Goal: Transaction & Acquisition: Download file/media

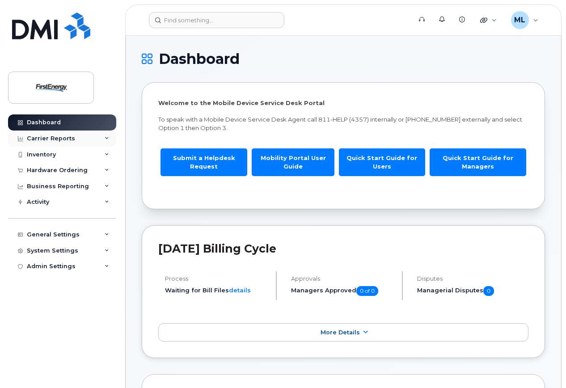
click at [46, 139] on div "Carrier Reports" at bounding box center [51, 138] width 48 height 7
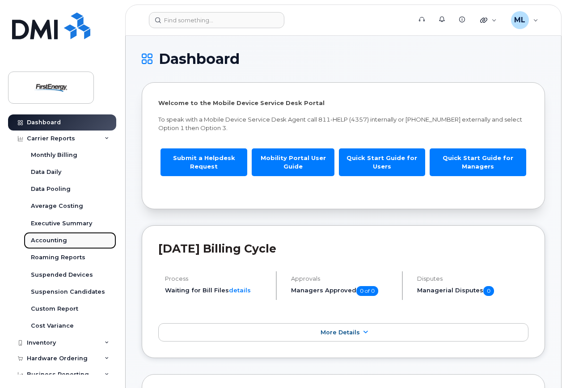
click at [49, 239] on div "Accounting" at bounding box center [49, 241] width 36 height 8
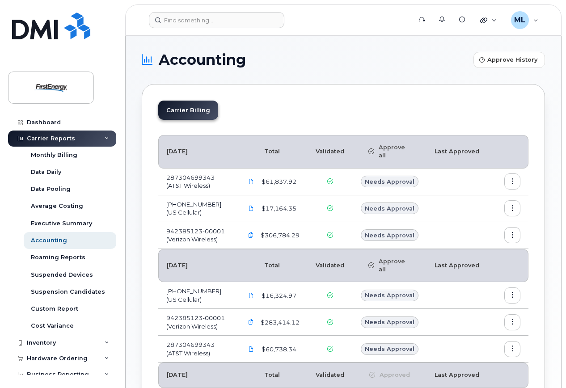
click at [511, 209] on icon "button" at bounding box center [513, 209] width 6 height 6
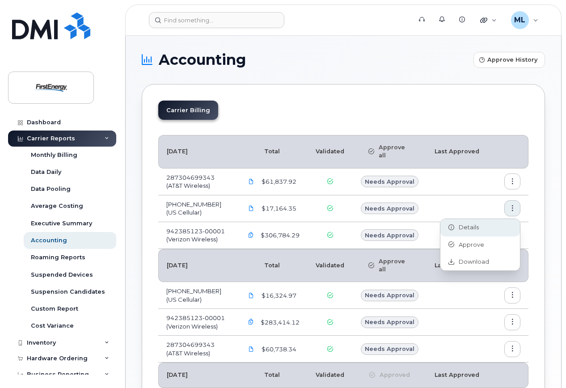
click at [481, 224] on div "Details" at bounding box center [480, 227] width 80 height 17
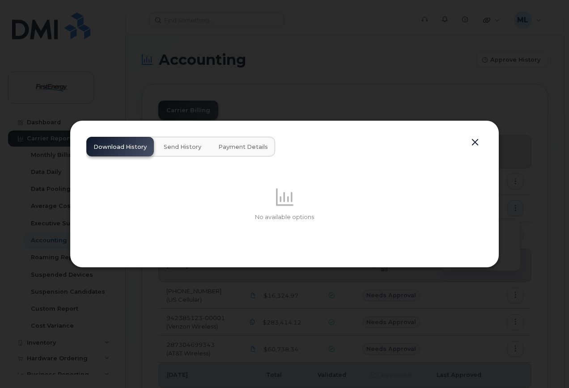
click at [182, 148] on span "Send History" at bounding box center [183, 147] width 38 height 7
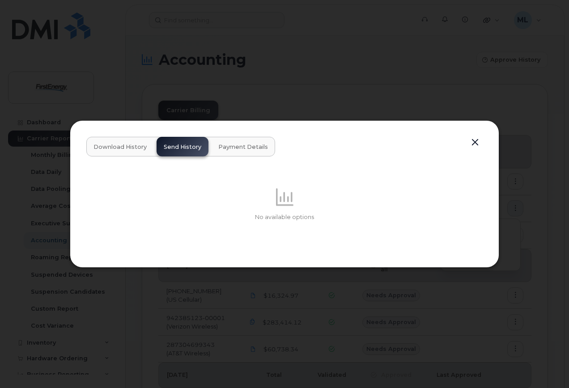
click at [245, 150] on button "Payment Details" at bounding box center [243, 147] width 64 height 20
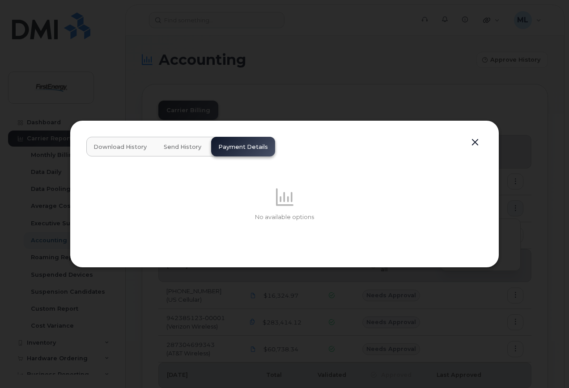
click at [475, 140] on button "button" at bounding box center [474, 142] width 13 height 13
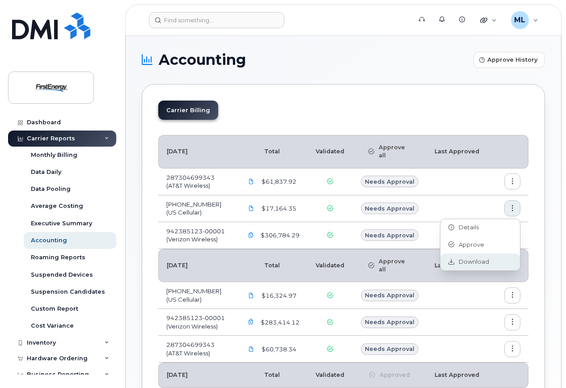
click at [468, 257] on div "Download" at bounding box center [480, 262] width 80 height 17
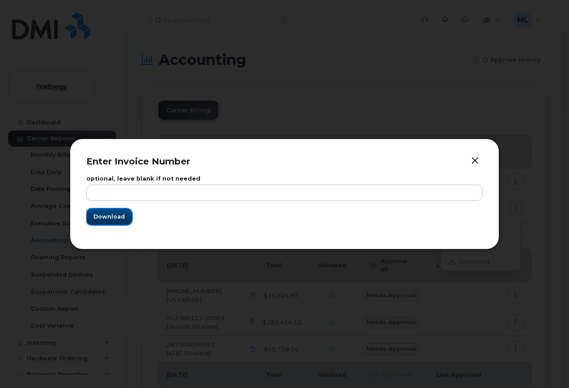
click at [112, 217] on span "Download" at bounding box center [108, 216] width 31 height 8
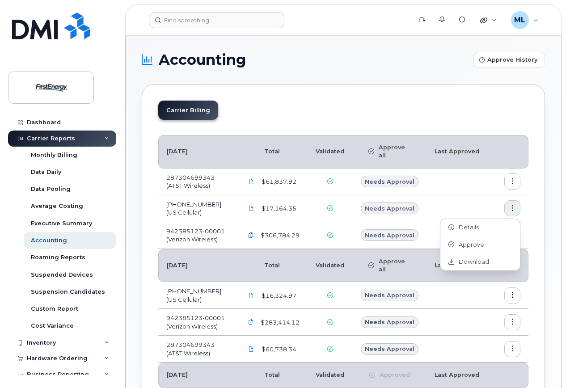
click at [460, 180] on td at bounding box center [462, 182] width 70 height 27
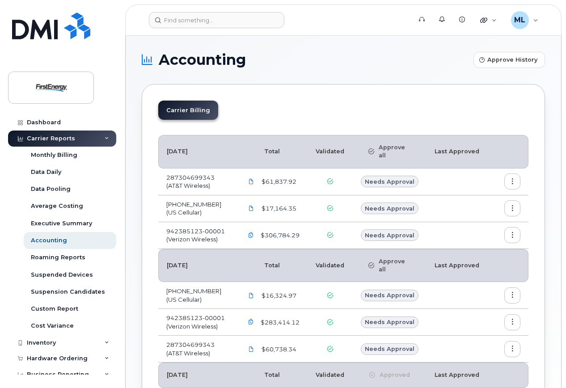
click at [510, 180] on icon "button" at bounding box center [513, 182] width 6 height 6
click at [474, 235] on span "Download" at bounding box center [471, 235] width 35 height 8
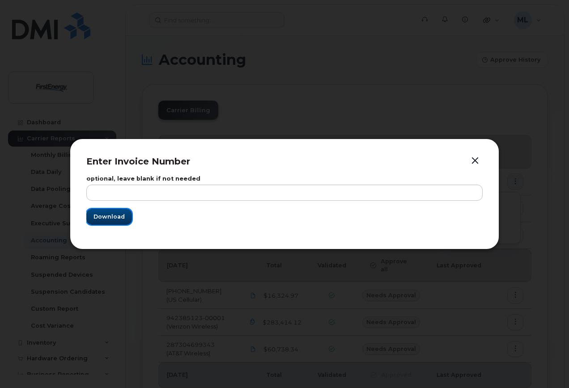
click at [110, 220] on span "Download" at bounding box center [108, 216] width 31 height 8
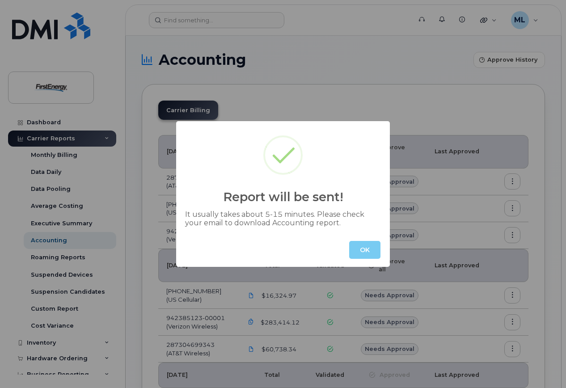
click at [361, 250] on button "OK" at bounding box center [364, 250] width 31 height 18
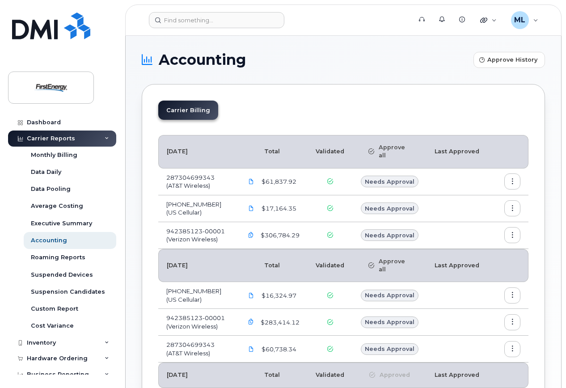
click at [516, 233] on button "button" at bounding box center [512, 235] width 16 height 16
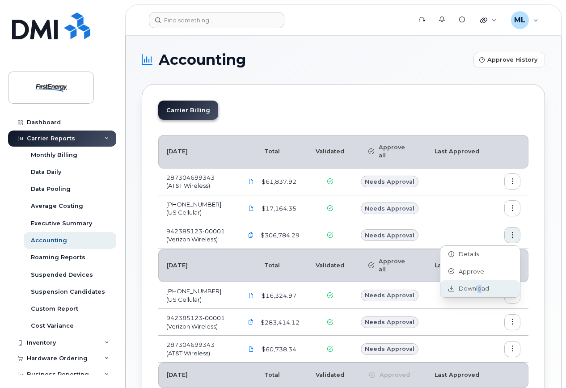
click at [478, 283] on div "Download" at bounding box center [480, 288] width 80 height 17
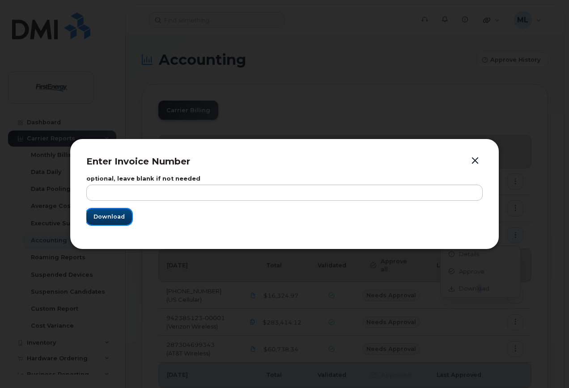
click at [108, 212] on span "Download" at bounding box center [108, 216] width 31 height 8
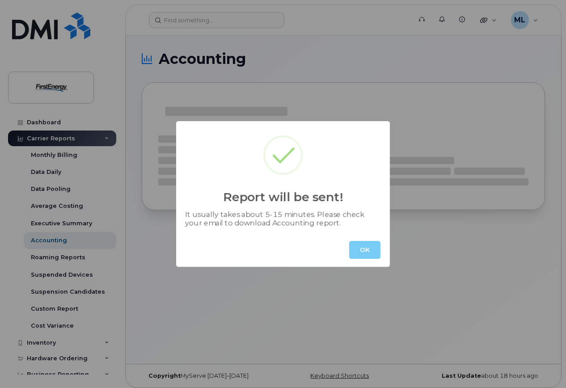
click at [365, 249] on button "OK" at bounding box center [364, 250] width 31 height 18
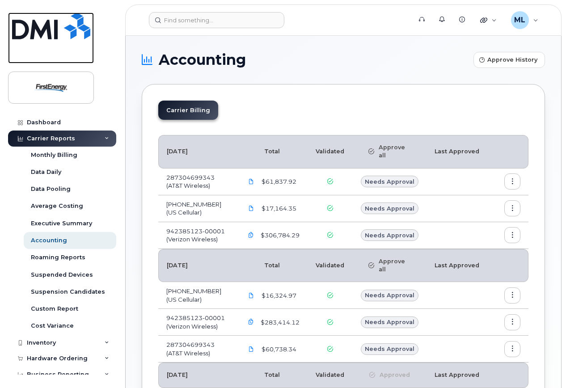
drag, startPoint x: 57, startPoint y: 49, endPoint x: 72, endPoint y: 48, distance: 14.3
click at [57, 49] on link at bounding box center [51, 38] width 86 height 51
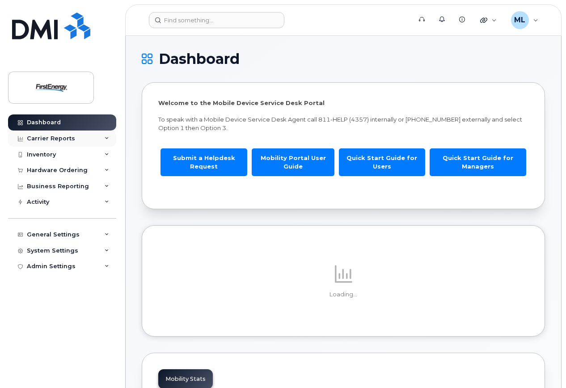
click at [53, 140] on div "Carrier Reports" at bounding box center [51, 138] width 48 height 7
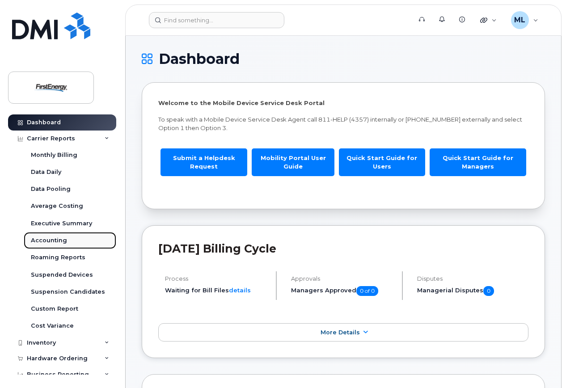
click at [58, 238] on div "Accounting" at bounding box center [49, 241] width 36 height 8
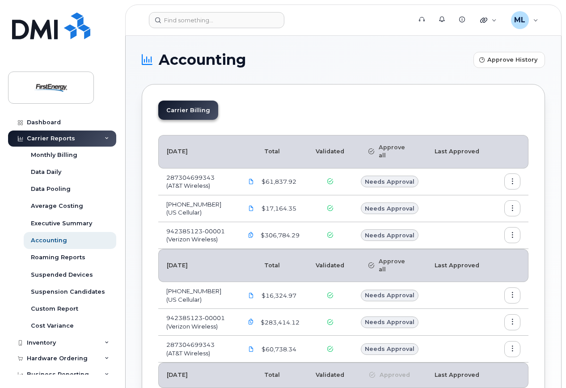
click at [511, 233] on icon "button" at bounding box center [513, 236] width 6 height 6
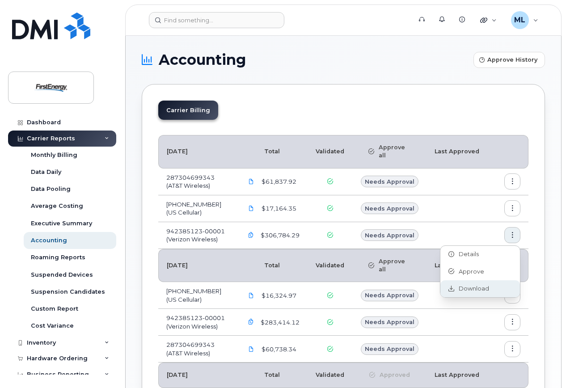
click at [483, 288] on span "Download" at bounding box center [471, 289] width 35 height 8
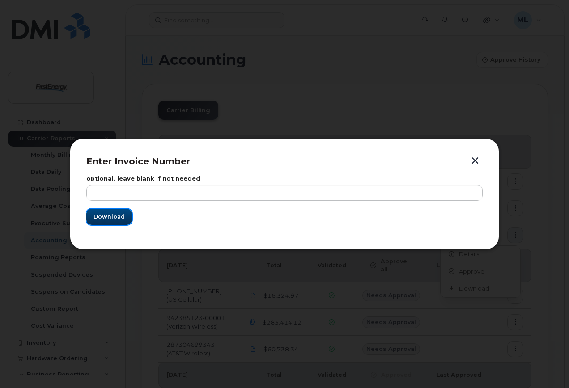
click at [109, 220] on span "Download" at bounding box center [108, 216] width 31 height 8
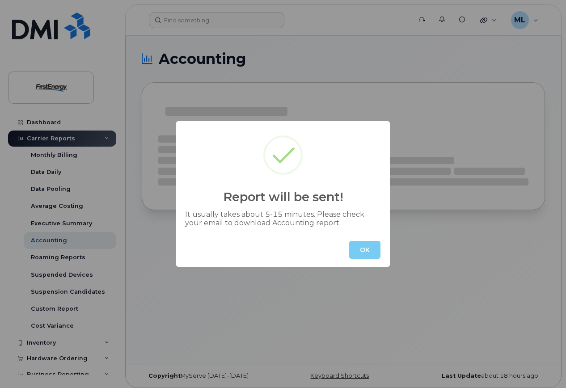
click at [367, 245] on button "OK" at bounding box center [364, 250] width 31 height 18
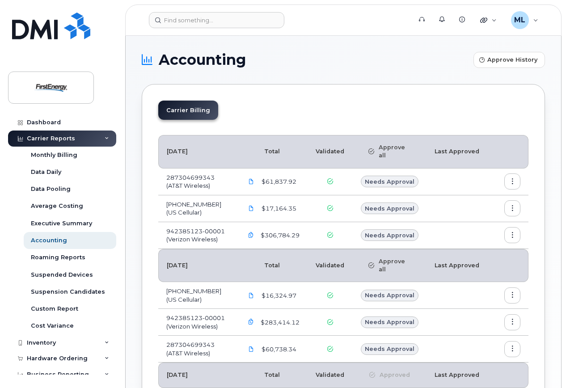
click at [309, 61] on h1 "Accounting" at bounding box center [305, 60] width 327 height 14
